Goal: Information Seeking & Learning: Learn about a topic

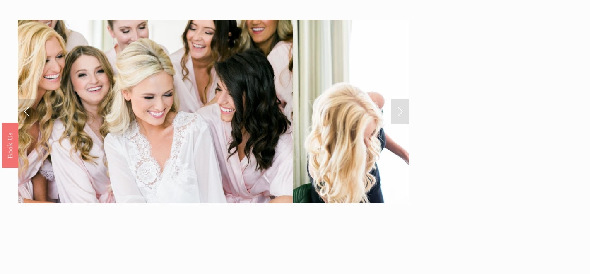
scroll to position [25, 0]
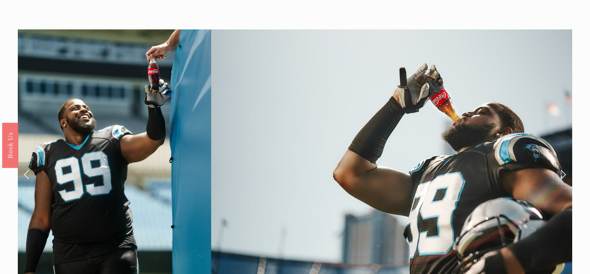
scroll to position [25, 0]
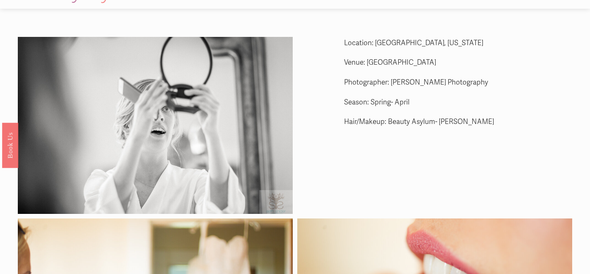
scroll to position [11, 0]
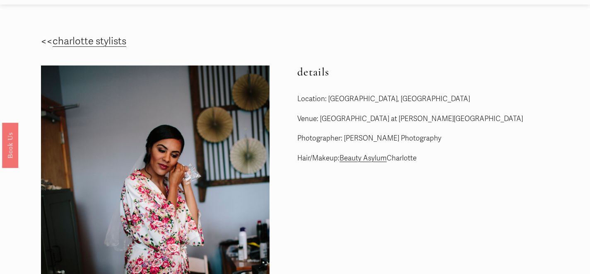
scroll to position [10, 0]
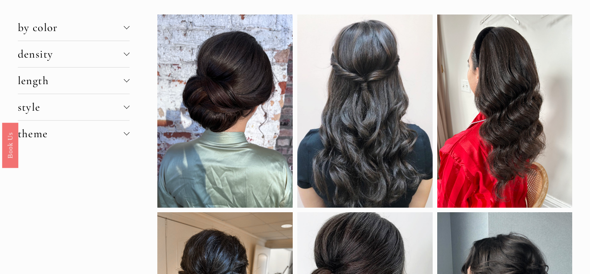
scroll to position [27, 0]
